Goal: Use online tool/utility: Use online tool/utility

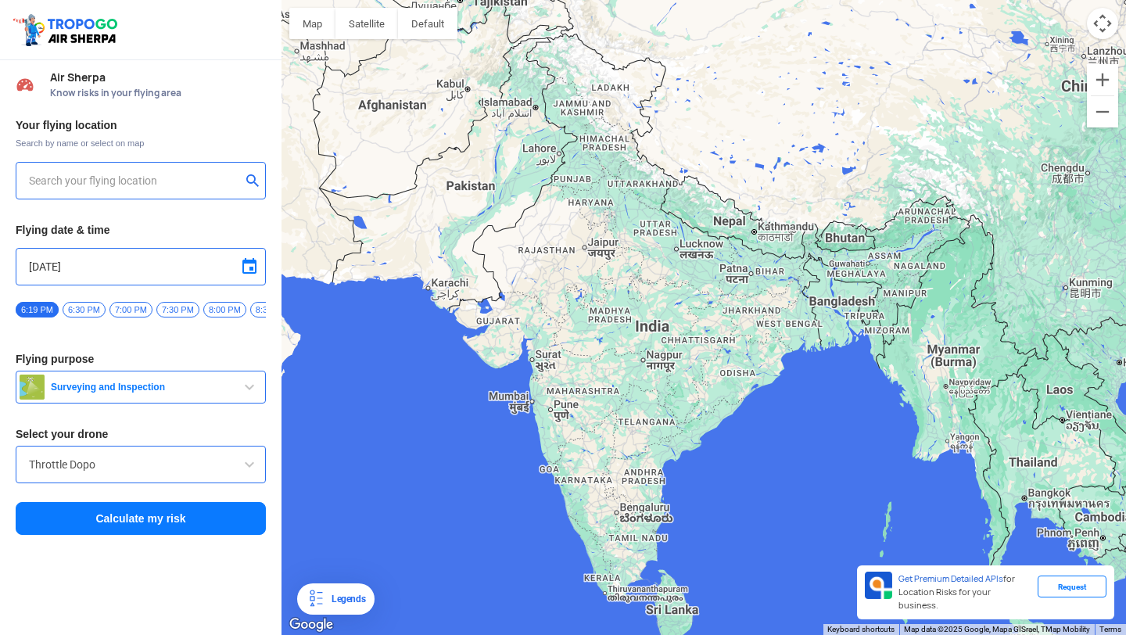
click at [139, 181] on input "text" at bounding box center [135, 180] width 212 height 19
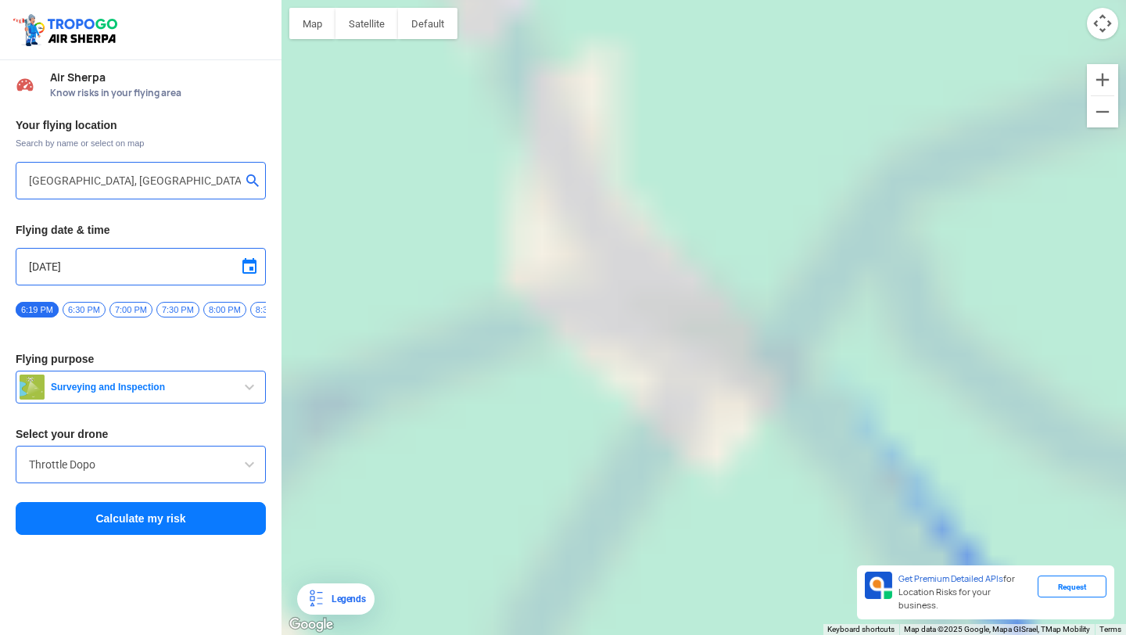
type input "[STREET_ADDRESS][PERSON_NAME]"
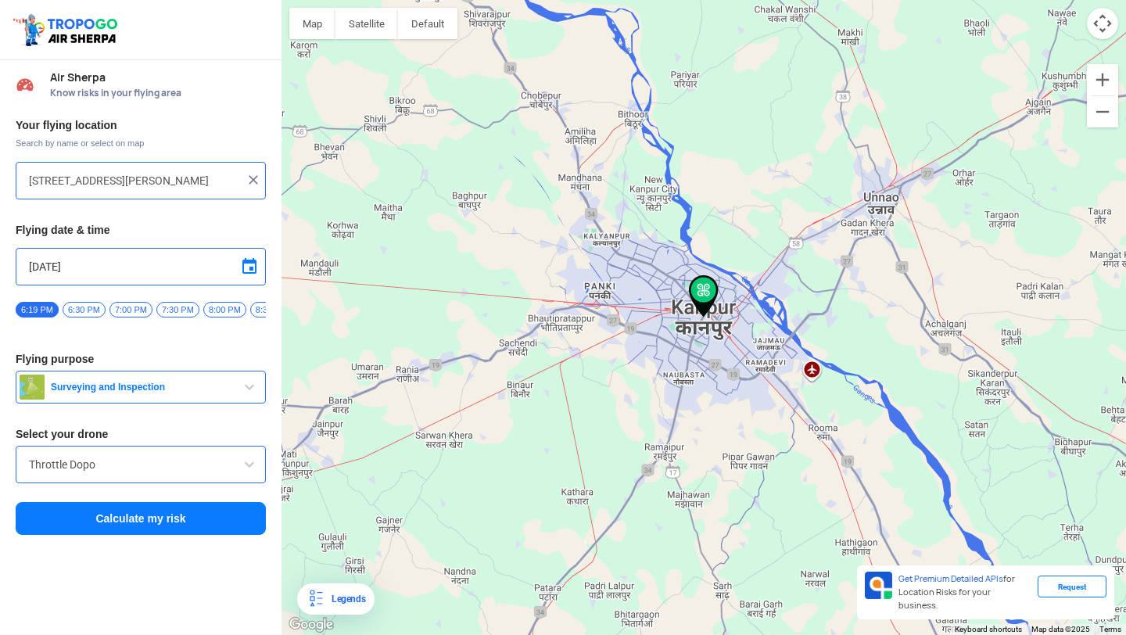
click at [188, 474] on input "Throttle Dopo" at bounding box center [141, 464] width 224 height 19
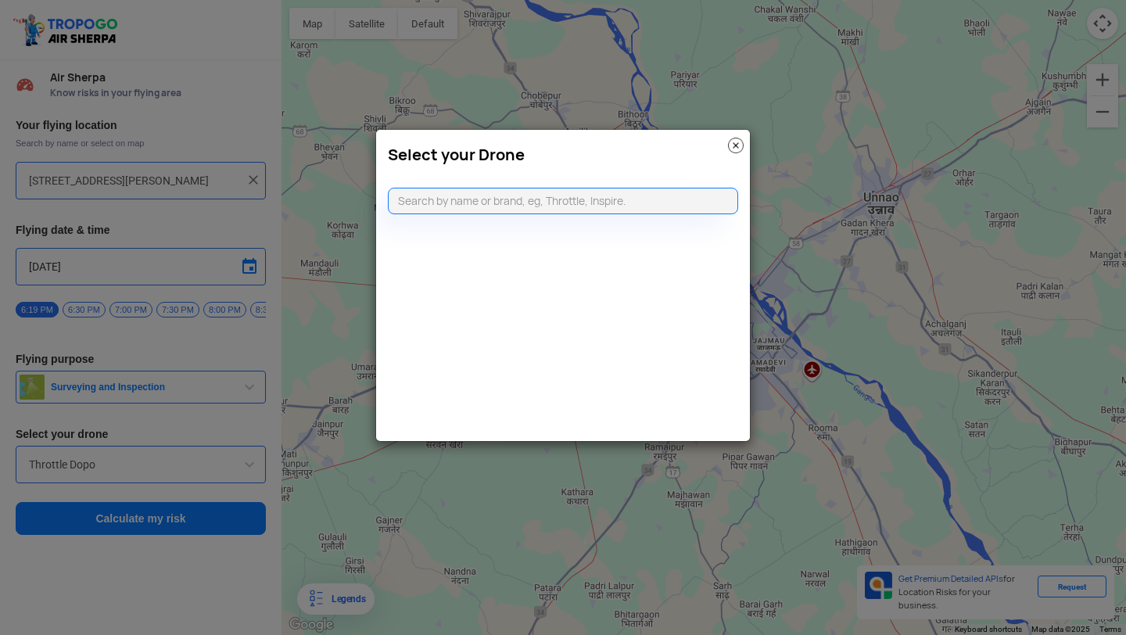
click at [734, 148] on img at bounding box center [736, 146] width 16 height 16
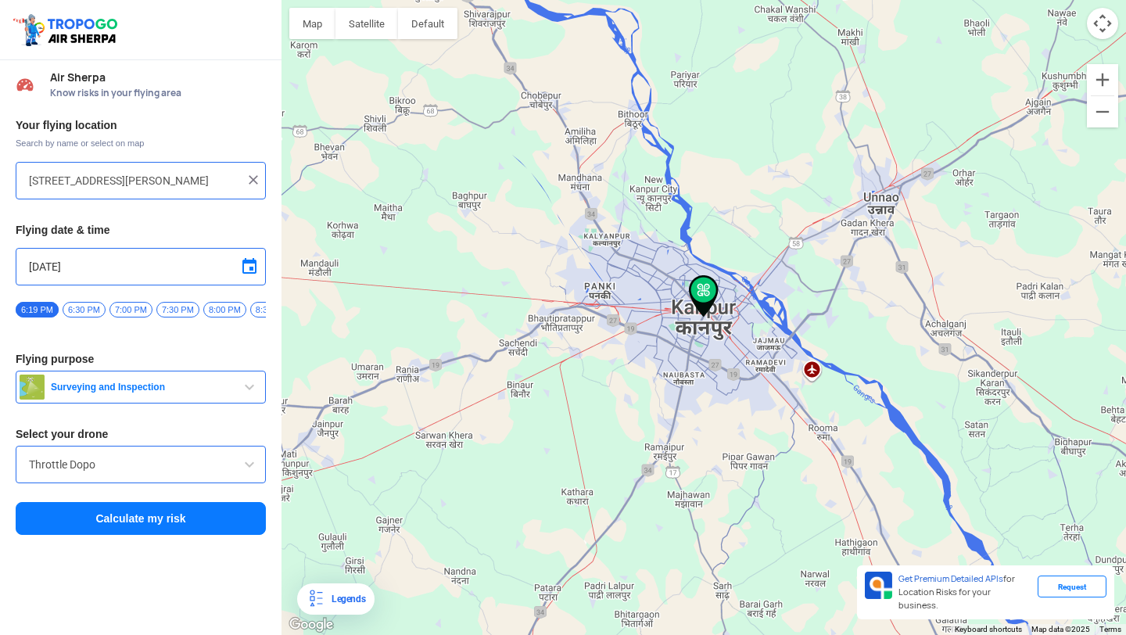
click at [183, 309] on span "7:30 PM" at bounding box center [177, 310] width 43 height 16
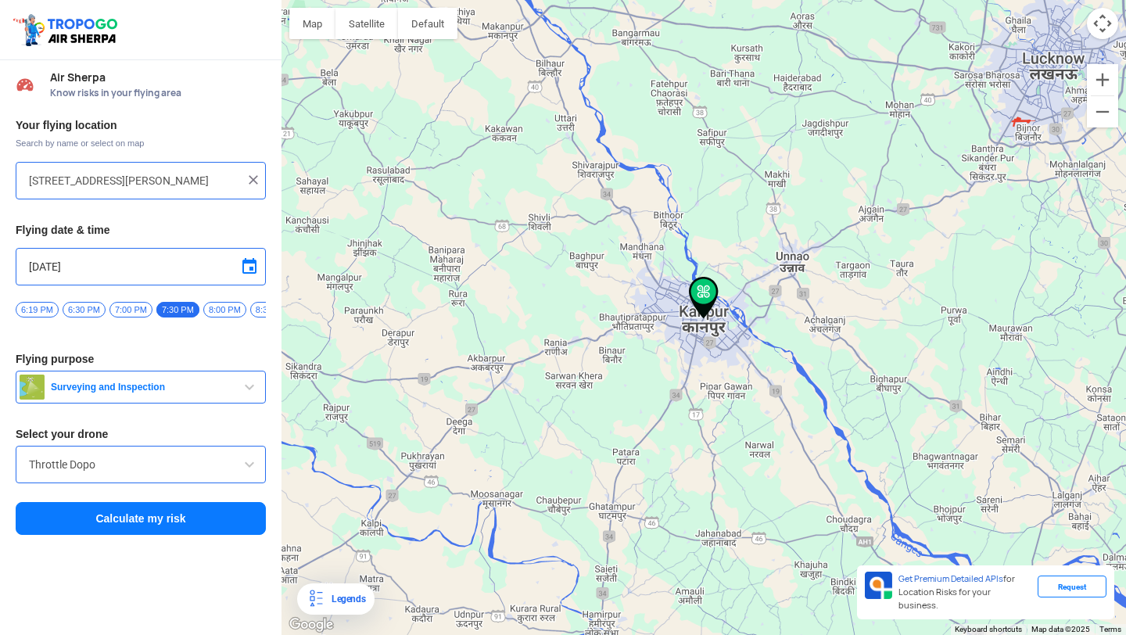
click at [155, 529] on button "Calculate my risk" at bounding box center [141, 518] width 250 height 33
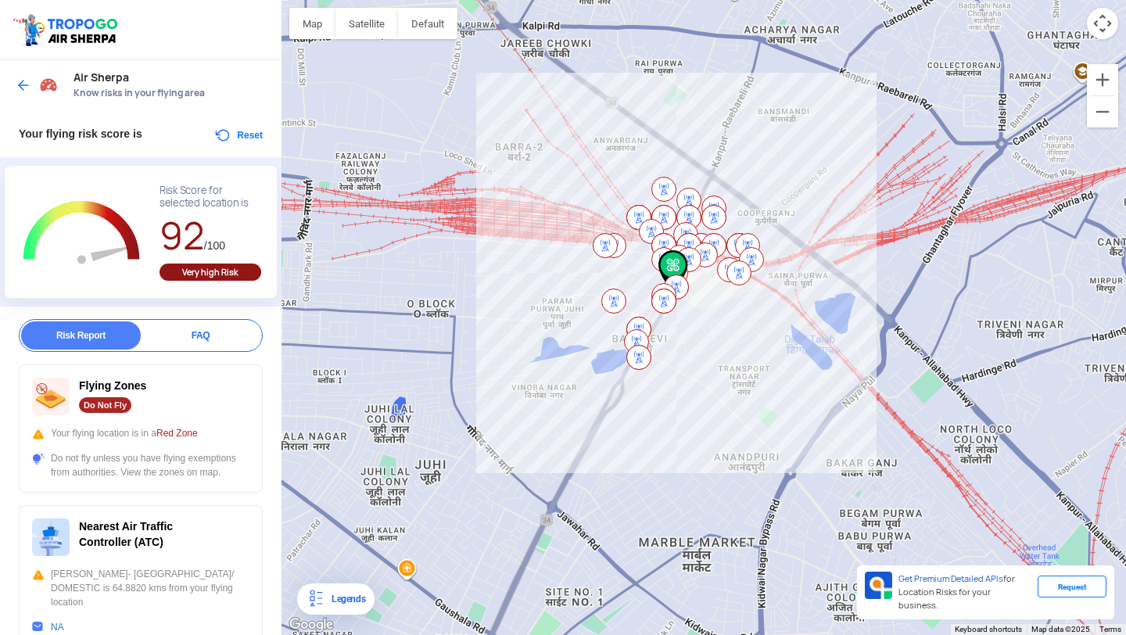
drag, startPoint x: 589, startPoint y: 386, endPoint x: 624, endPoint y: 434, distance: 59.9
click at [623, 434] on div at bounding box center [704, 317] width 845 height 635
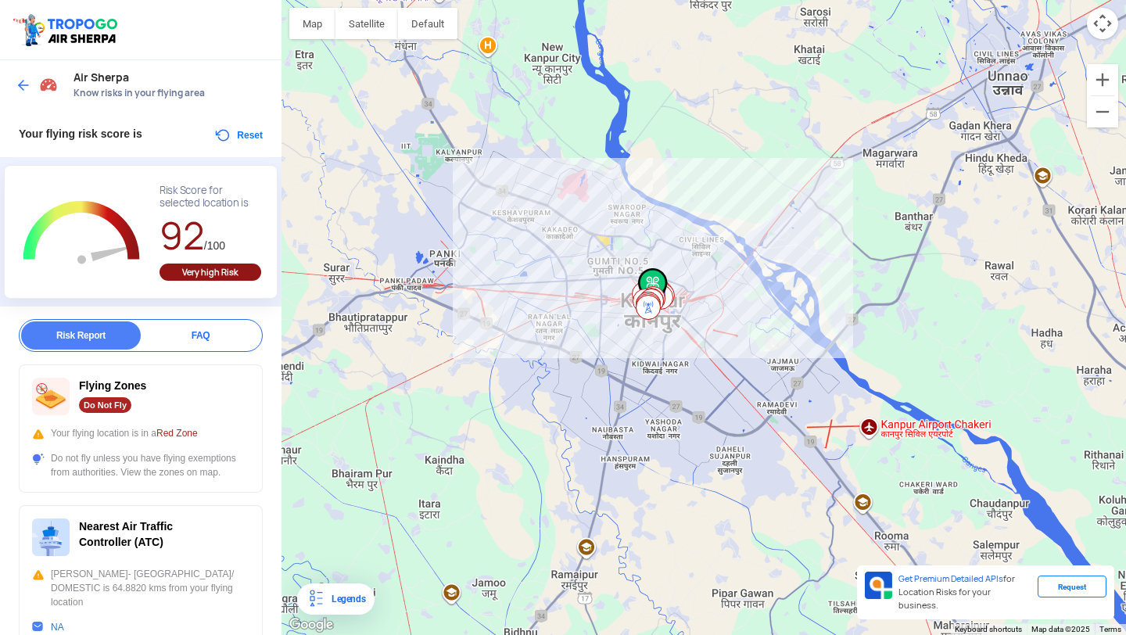
drag, startPoint x: 740, startPoint y: 431, endPoint x: 717, endPoint y: 400, distance: 38.6
click at [717, 400] on div at bounding box center [704, 317] width 845 height 635
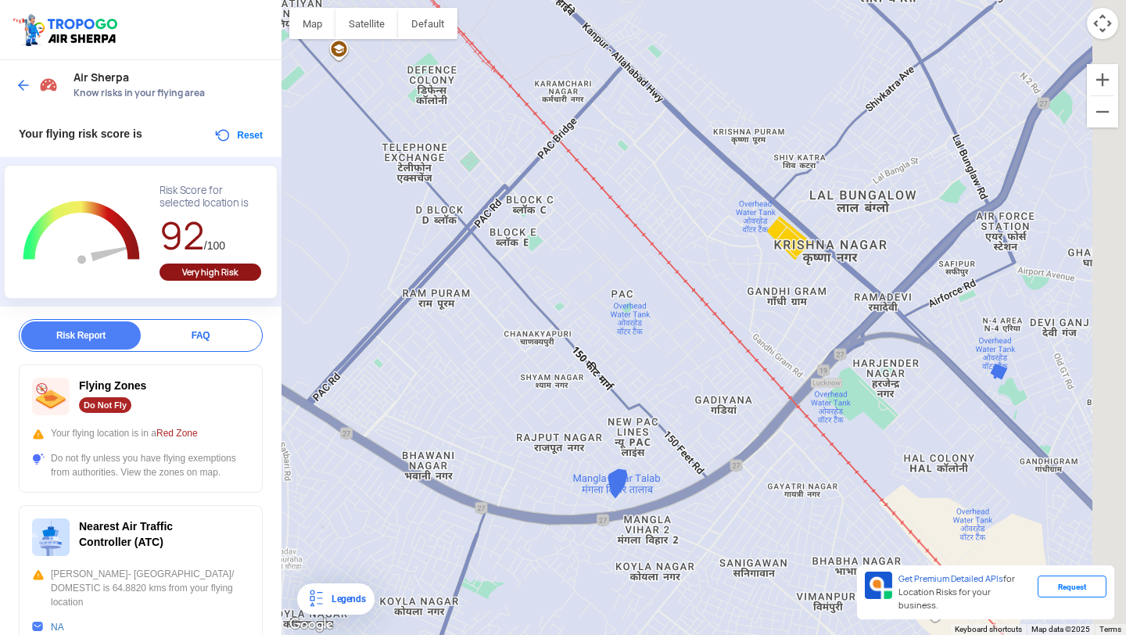
drag, startPoint x: 1009, startPoint y: 393, endPoint x: 843, endPoint y: 357, distance: 169.5
click at [843, 357] on div at bounding box center [704, 317] width 845 height 635
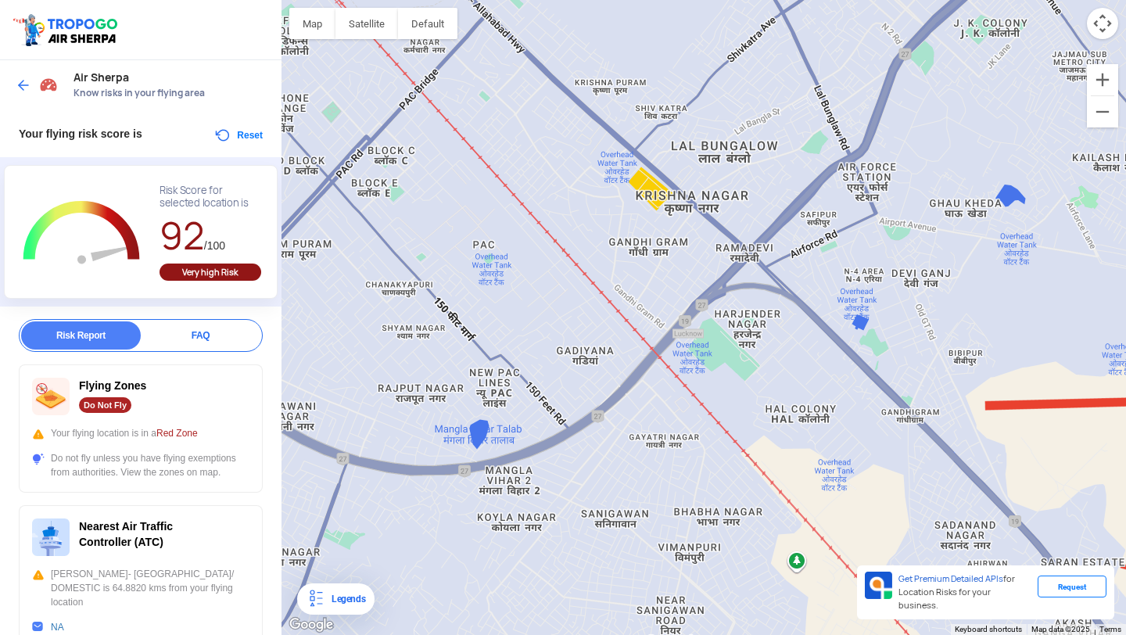
drag, startPoint x: 925, startPoint y: 389, endPoint x: 820, endPoint y: 348, distance: 112.7
click at [820, 348] on div at bounding box center [704, 317] width 845 height 635
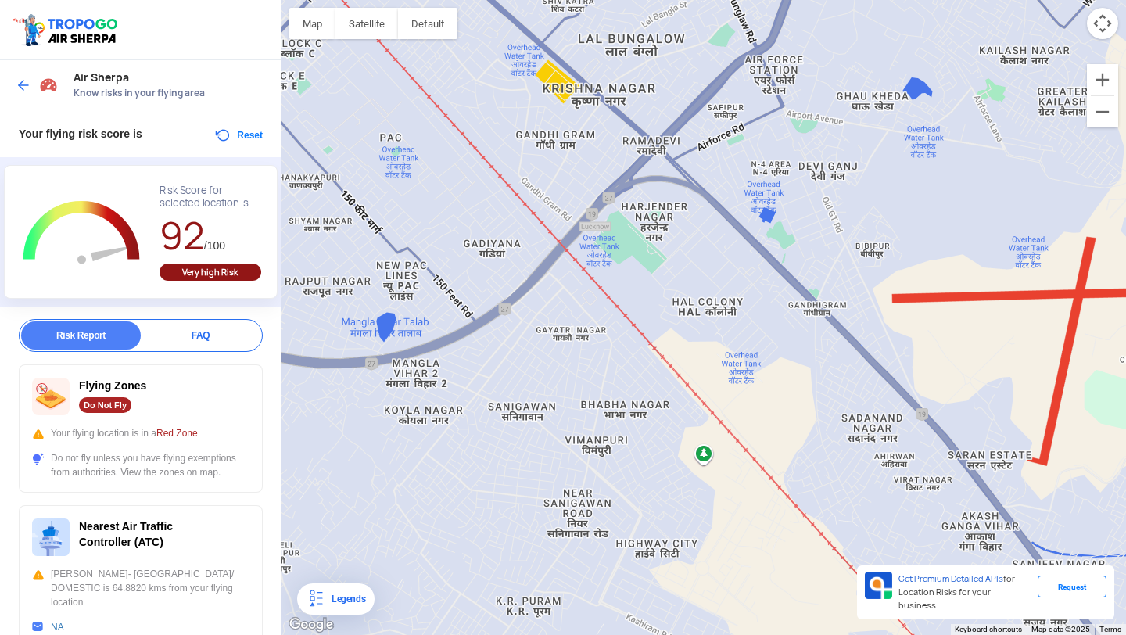
drag, startPoint x: 800, startPoint y: 333, endPoint x: 741, endPoint y: 242, distance: 108.4
click at [741, 242] on div at bounding box center [704, 317] width 845 height 635
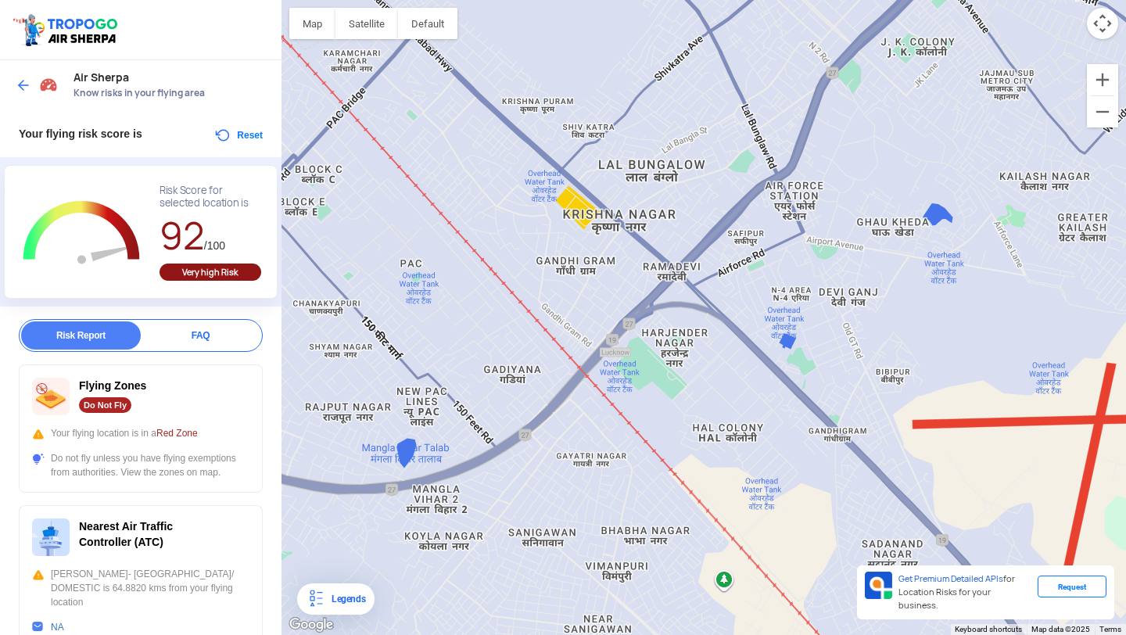
drag, startPoint x: 796, startPoint y: 264, endPoint x: 816, endPoint y: 383, distance: 120.5
click at [816, 384] on div at bounding box center [704, 317] width 845 height 635
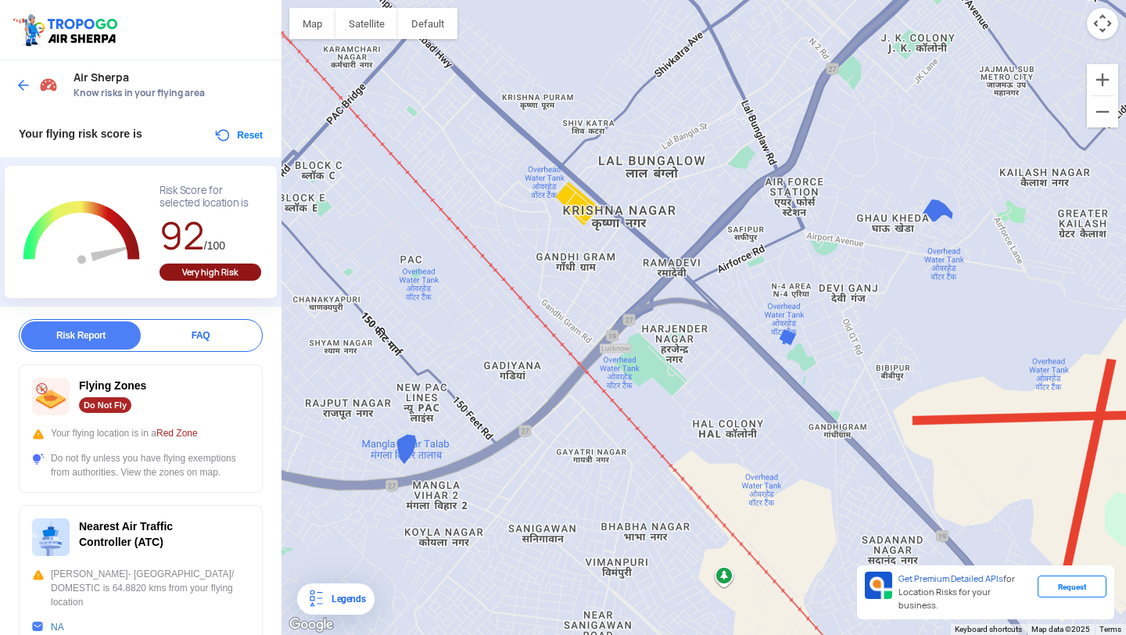
click at [216, 133] on button "Reset" at bounding box center [237, 135] width 49 height 19
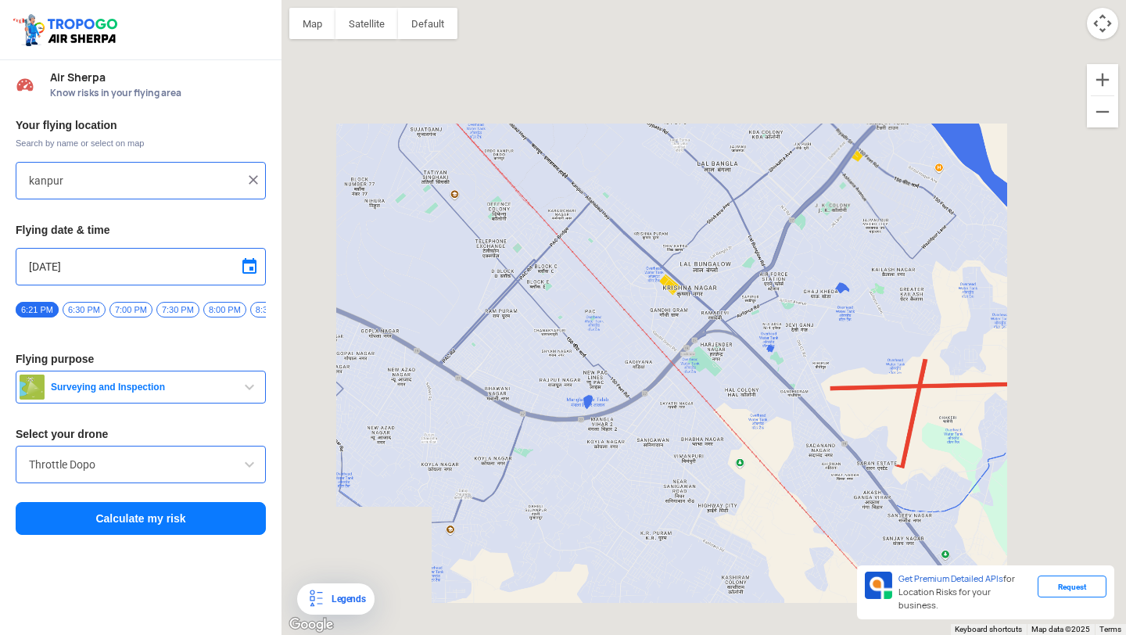
type input "[STREET_ADDRESS][PERSON_NAME]"
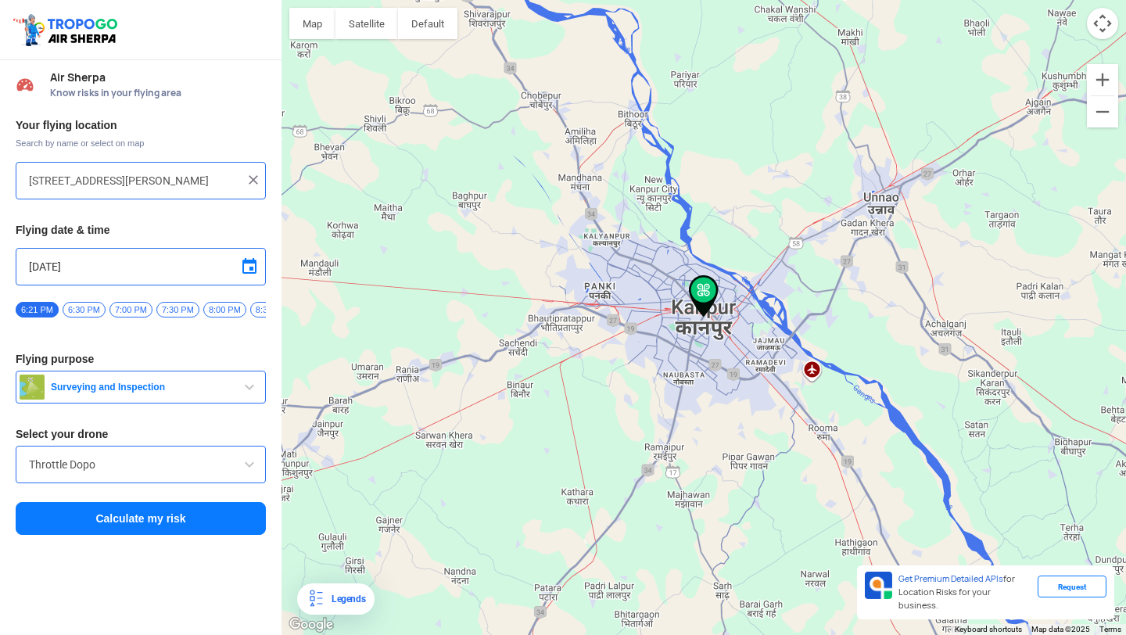
click at [216, 186] on input "[STREET_ADDRESS][PERSON_NAME]" at bounding box center [135, 180] width 212 height 19
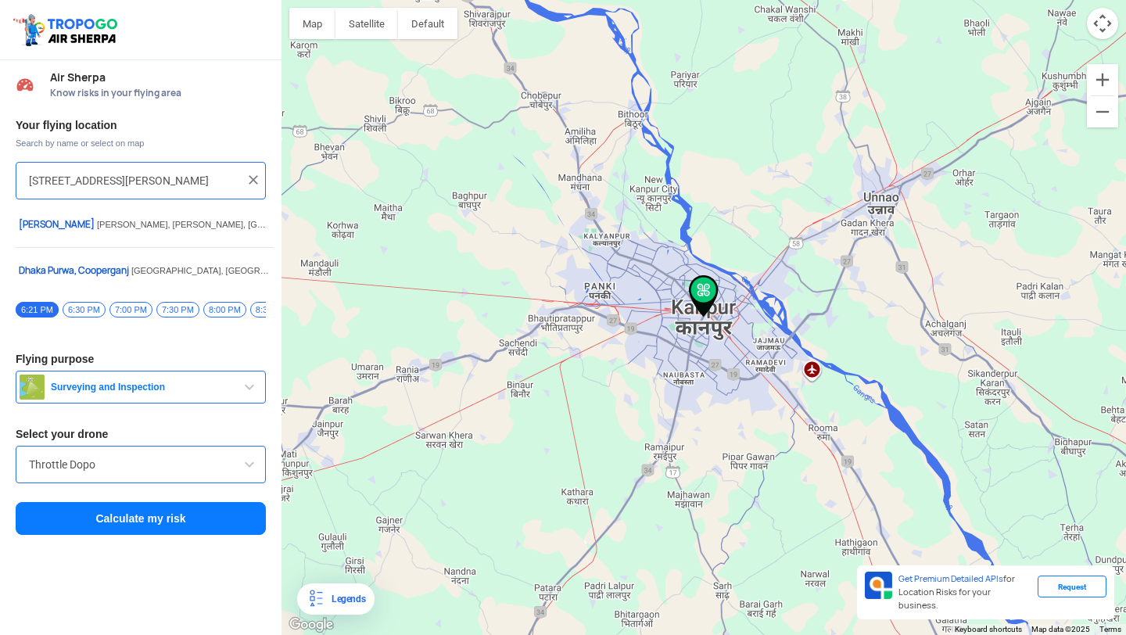
click at [258, 177] on img at bounding box center [254, 180] width 16 height 16
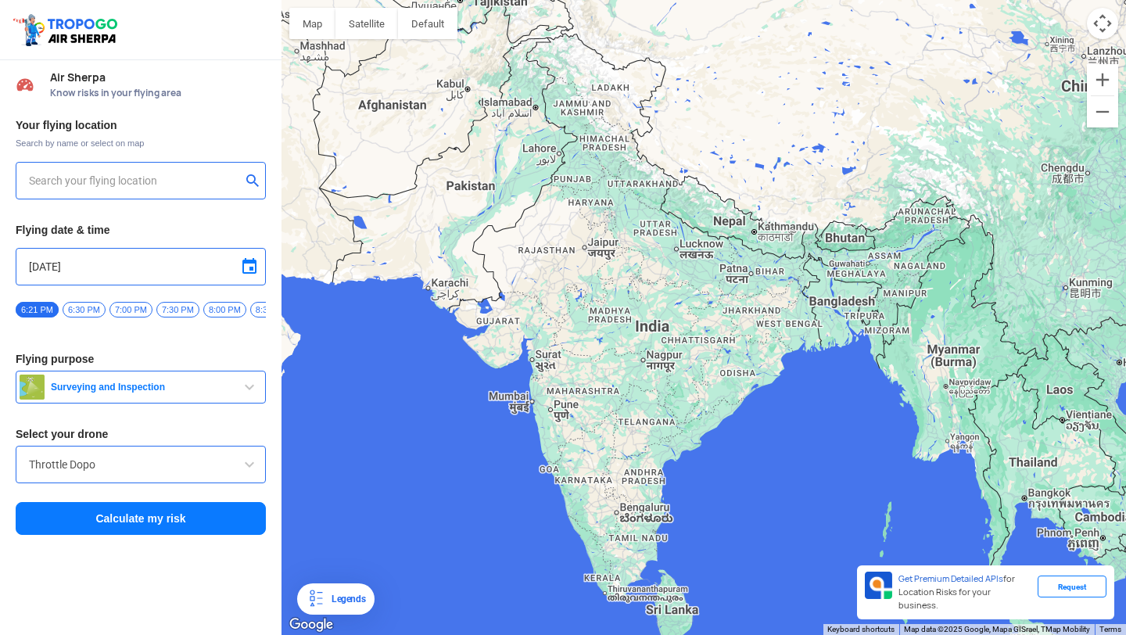
click at [206, 186] on input "text" at bounding box center [135, 180] width 212 height 19
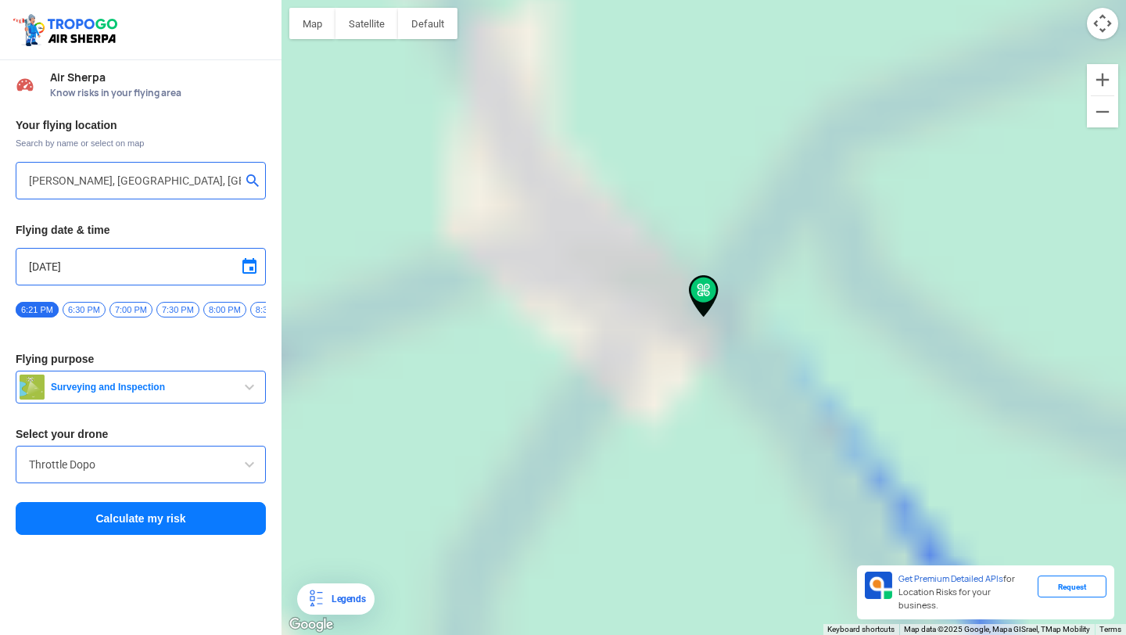
type input "[PERSON_NAME], [GEOGRAPHIC_DATA], [GEOGRAPHIC_DATA], [GEOGRAPHIC_DATA] 208007, …"
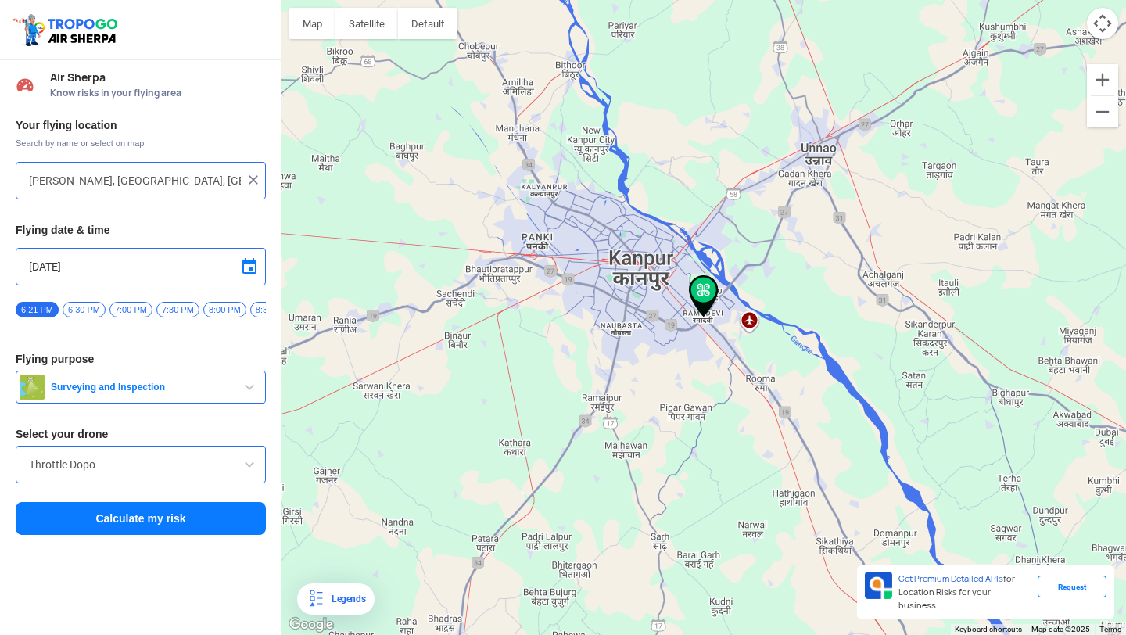
click at [250, 264] on span at bounding box center [249, 266] width 19 height 19
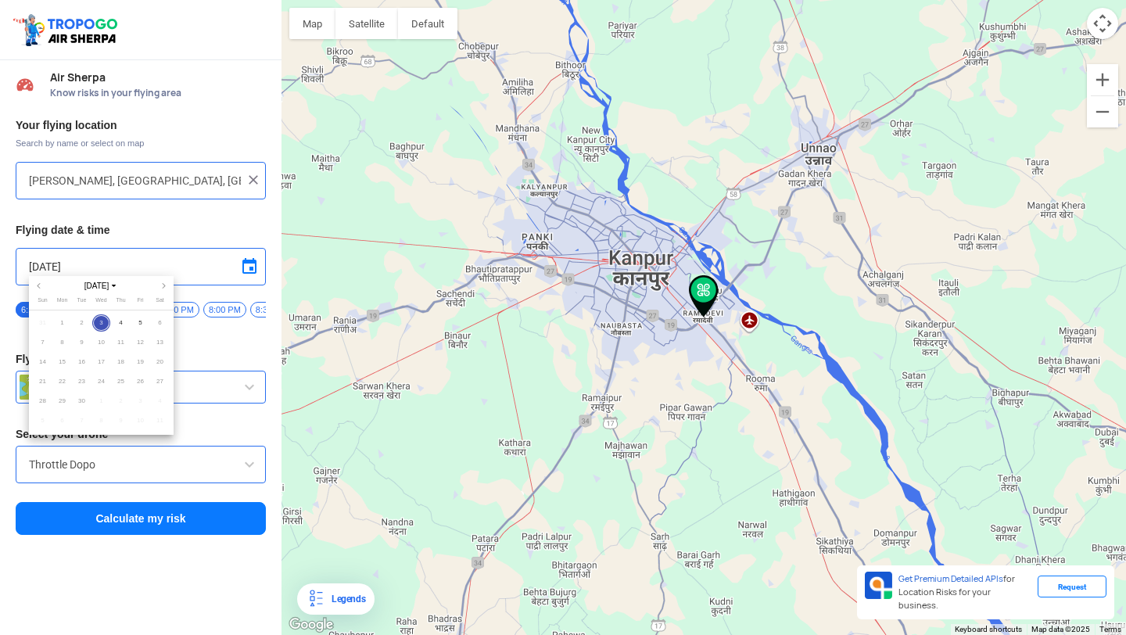
click at [63, 342] on span "8" at bounding box center [62, 343] width 18 height 18
click at [123, 322] on span "4" at bounding box center [121, 323] width 18 height 18
type input "[DATE]"
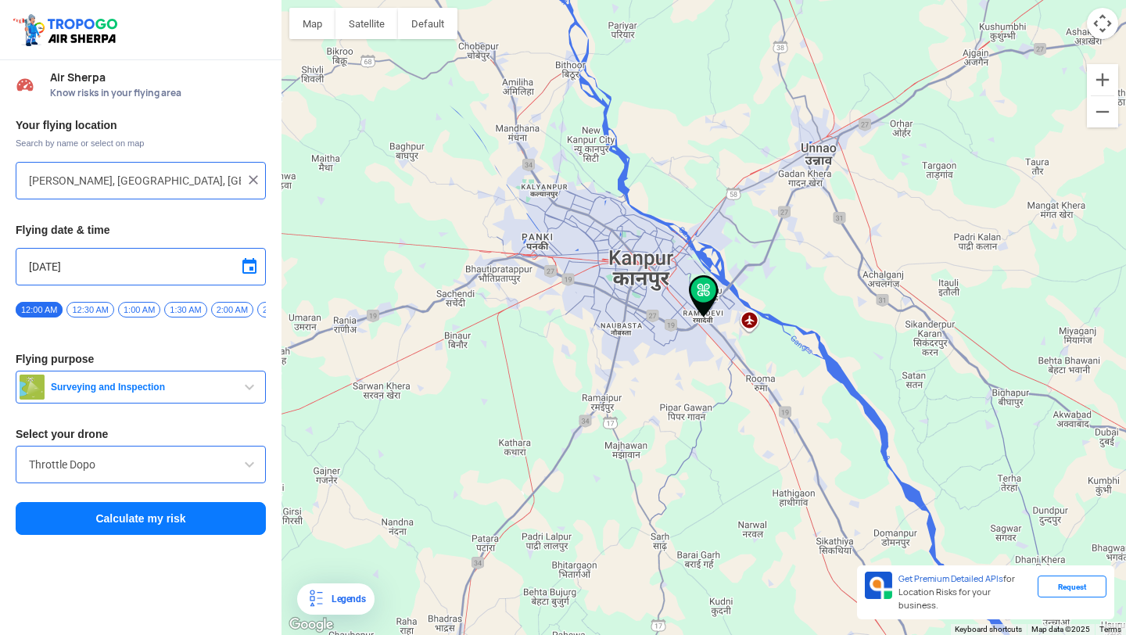
click at [235, 308] on span "2:00 AM" at bounding box center [232, 310] width 42 height 16
click at [199, 531] on button "Calculate my risk" at bounding box center [141, 518] width 250 height 33
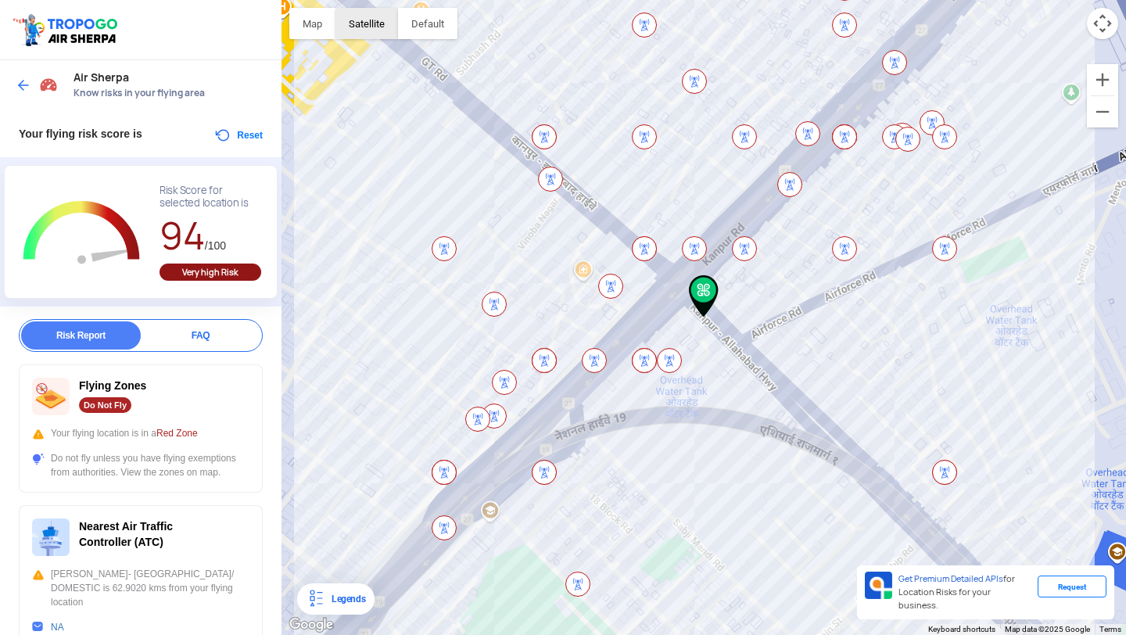
click at [371, 34] on button "Satellite" at bounding box center [366, 23] width 63 height 31
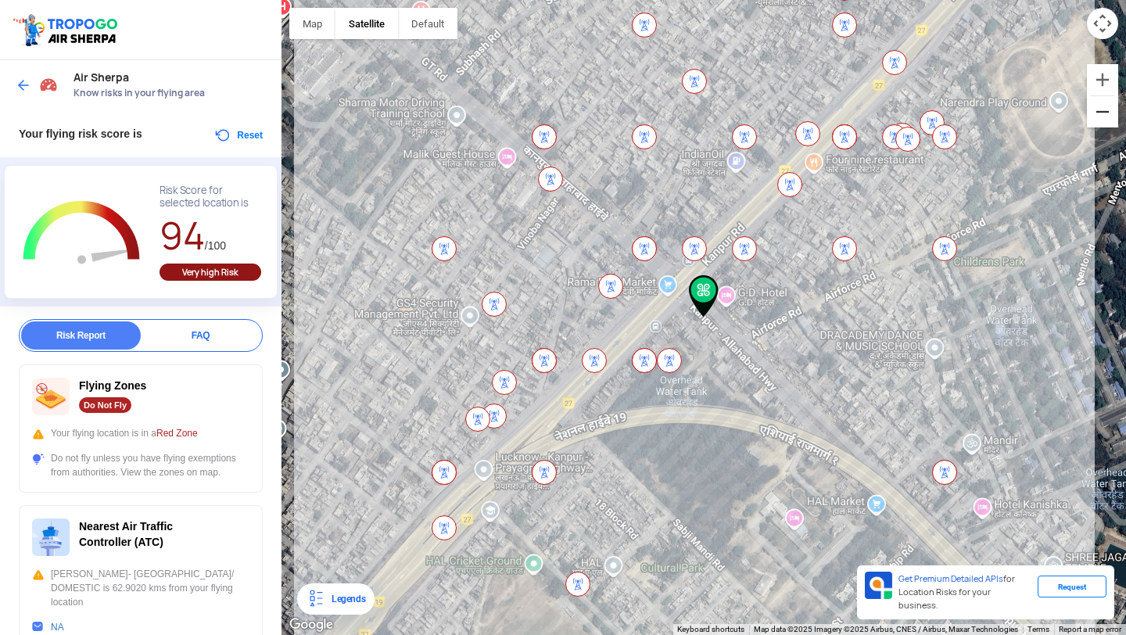
click at [1099, 118] on button "Zoom out" at bounding box center [1102, 111] width 31 height 31
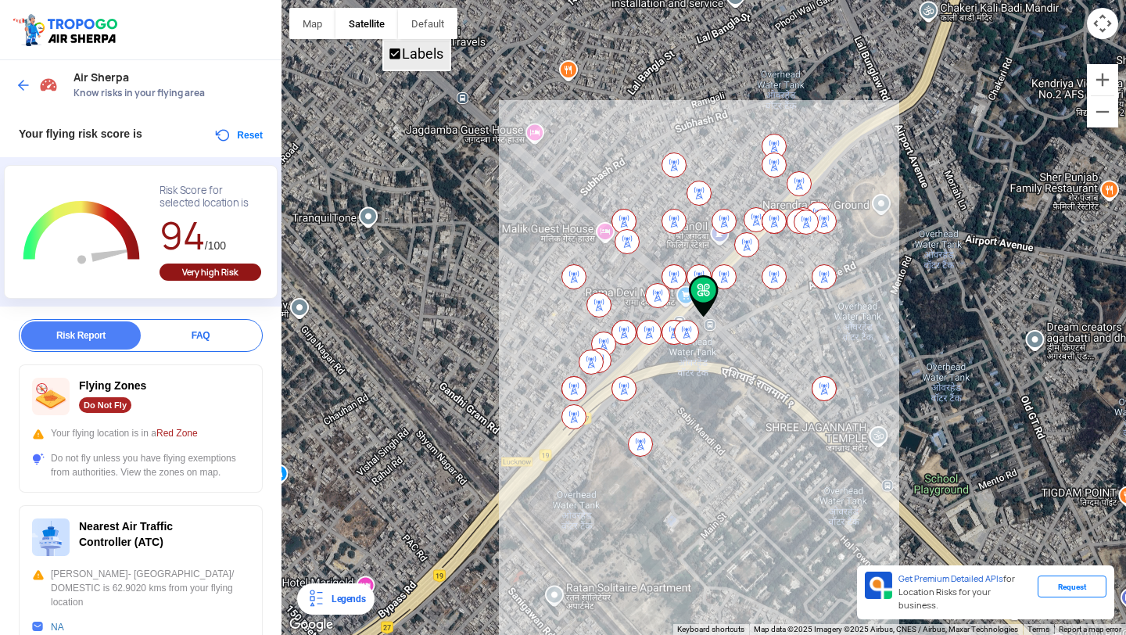
click at [395, 55] on span "Labels" at bounding box center [395, 54] width 14 height 14
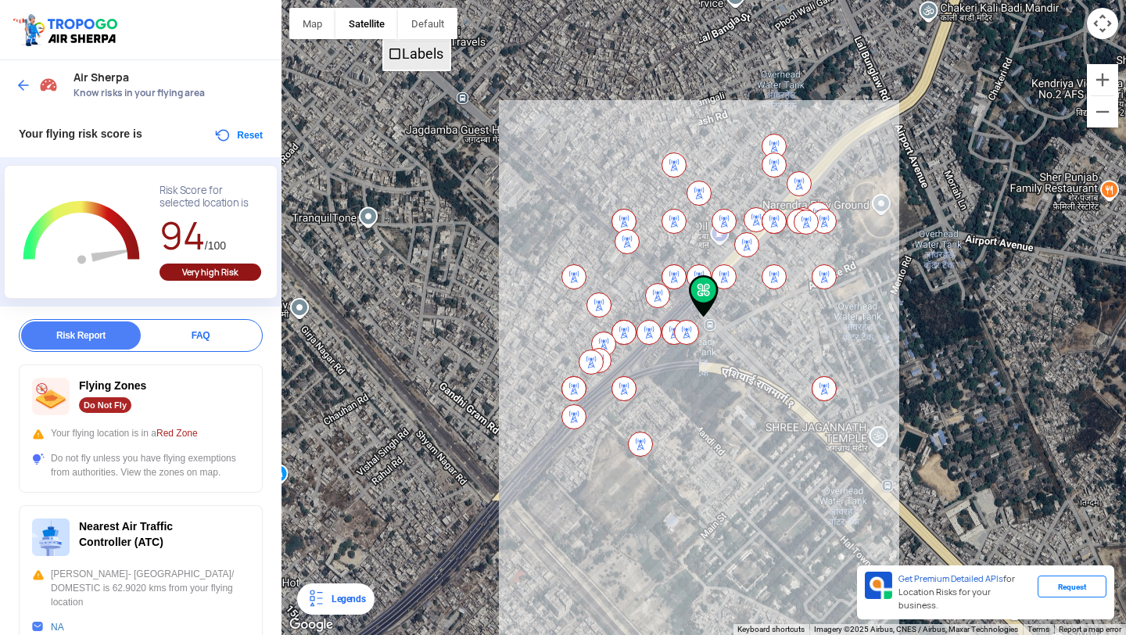
click at [395, 55] on span "Labels" at bounding box center [395, 54] width 14 height 14
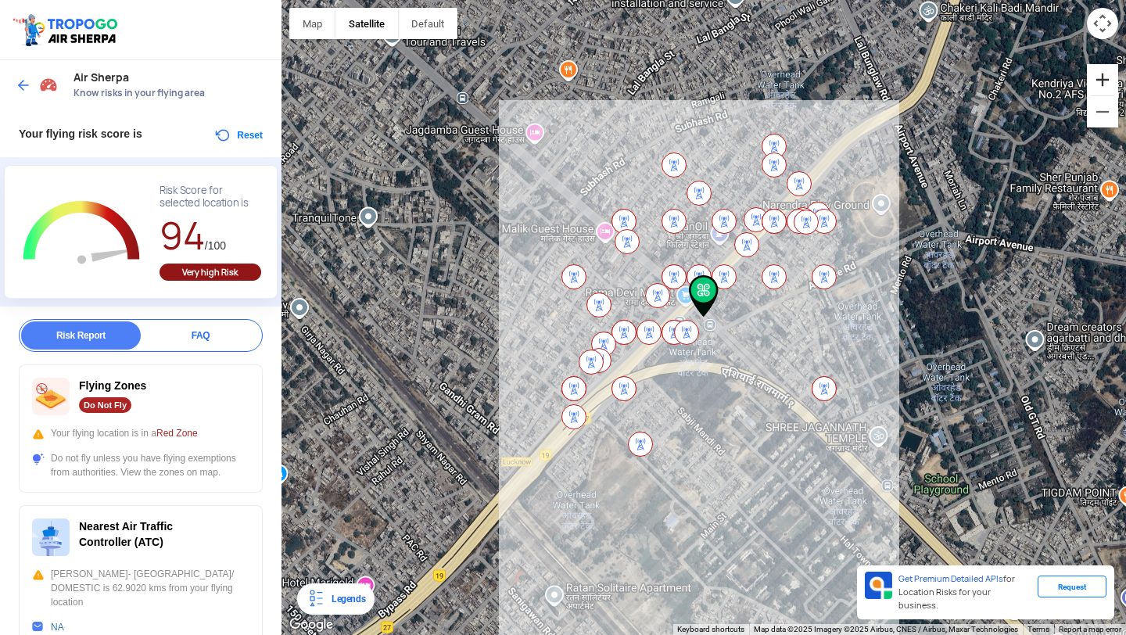
click at [1097, 70] on button "Zoom in" at bounding box center [1102, 79] width 31 height 31
